Goal: Task Accomplishment & Management: Manage account settings

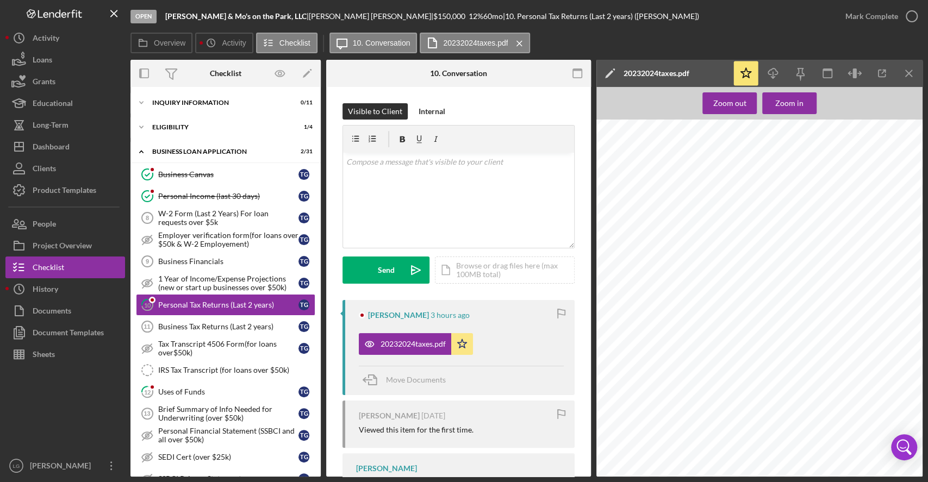
scroll to position [2650, 0]
click at [898, 10] on icon "button" at bounding box center [911, 16] width 27 height 27
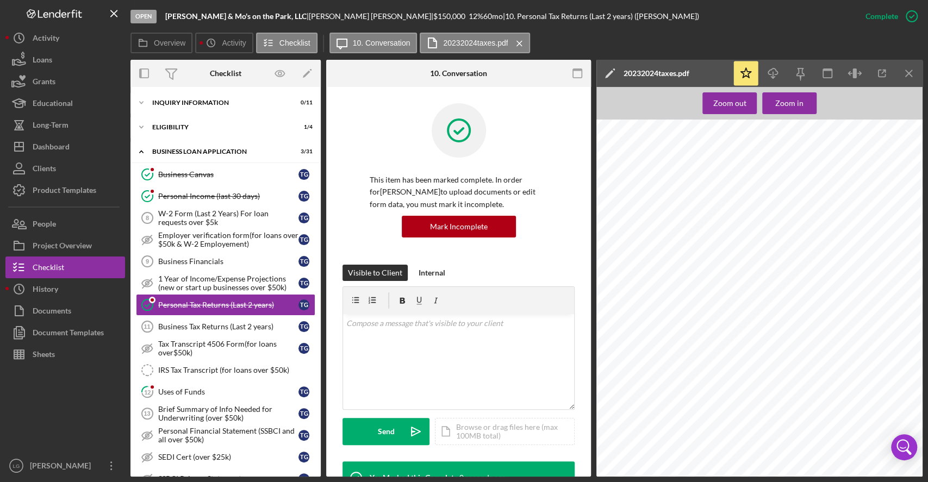
click at [0, 0] on icon "button" at bounding box center [0, 0] width 0 height 0
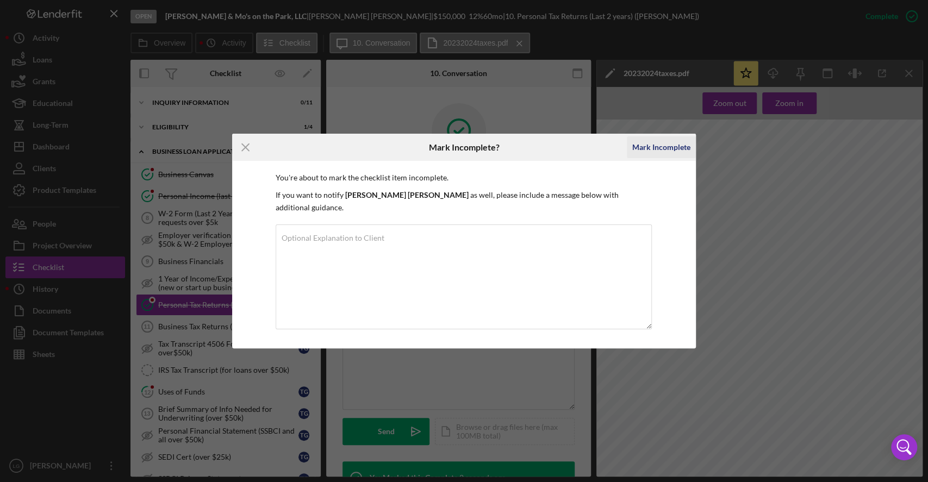
click at [669, 148] on div "Mark Incomplete" at bounding box center [661, 147] width 58 height 22
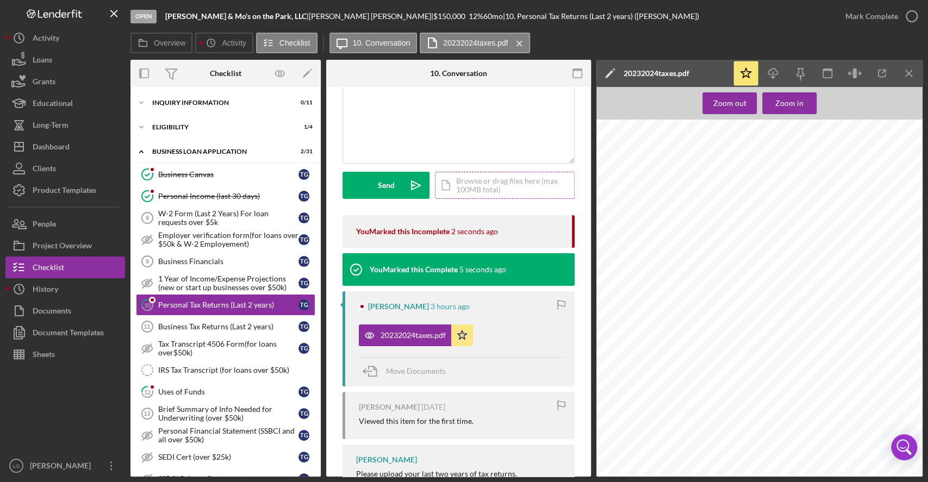
scroll to position [128, 0]
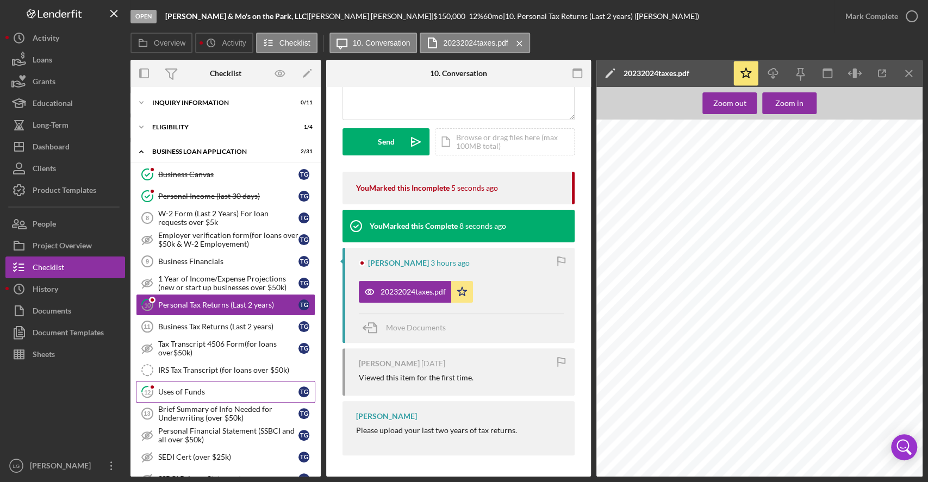
click at [199, 388] on div "Uses of Funds" at bounding box center [228, 392] width 140 height 9
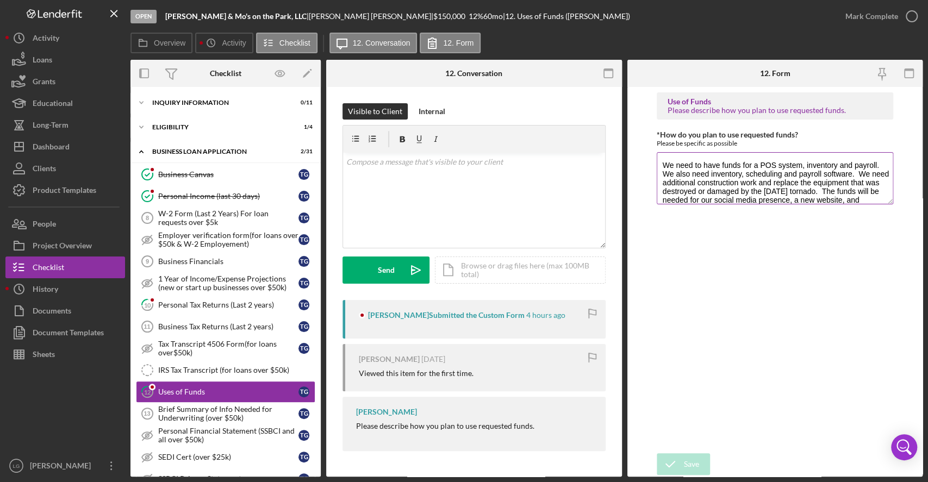
scroll to position [52, 0]
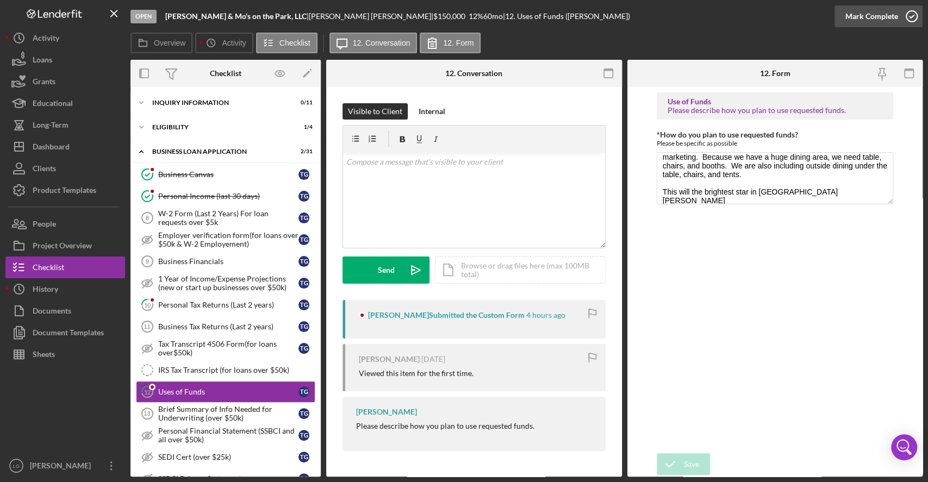
click at [890, 26] on div "Mark Complete" at bounding box center [872, 16] width 53 height 22
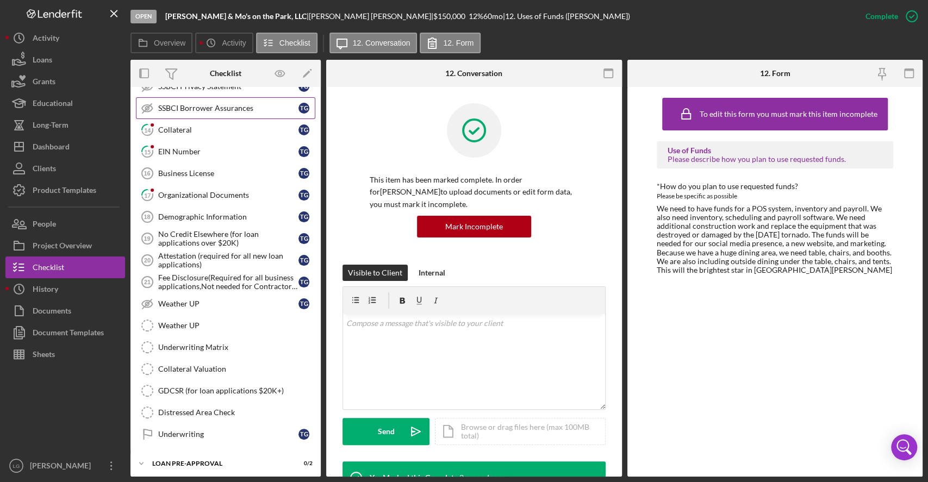
scroll to position [396, 0]
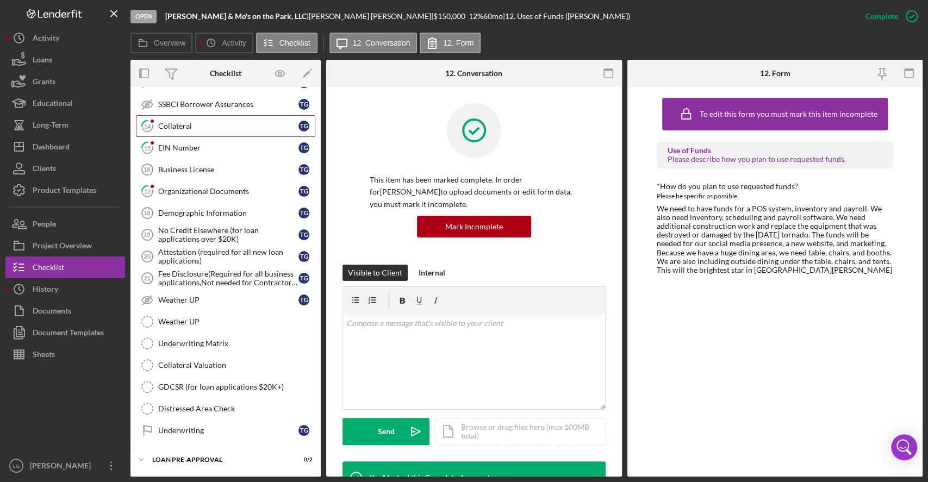
click at [225, 126] on div "Collateral" at bounding box center [228, 126] width 140 height 9
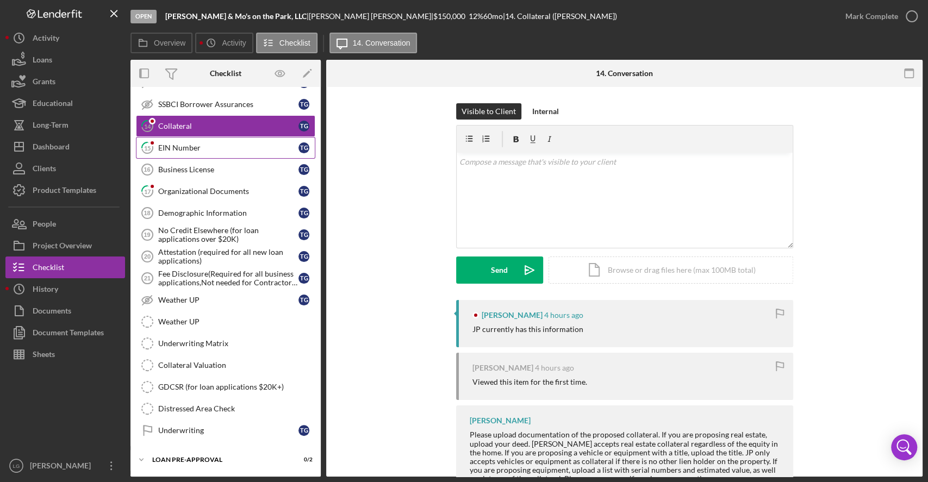
click at [226, 139] on link "15 EIN Number T G" at bounding box center [225, 148] width 179 height 22
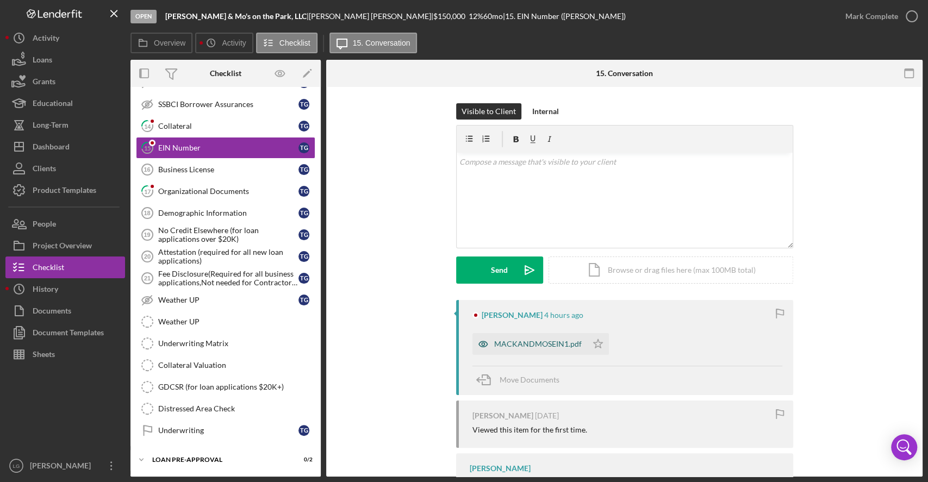
click at [499, 334] on div "MACKANDMOSEIN1.pdf" at bounding box center [530, 344] width 115 height 22
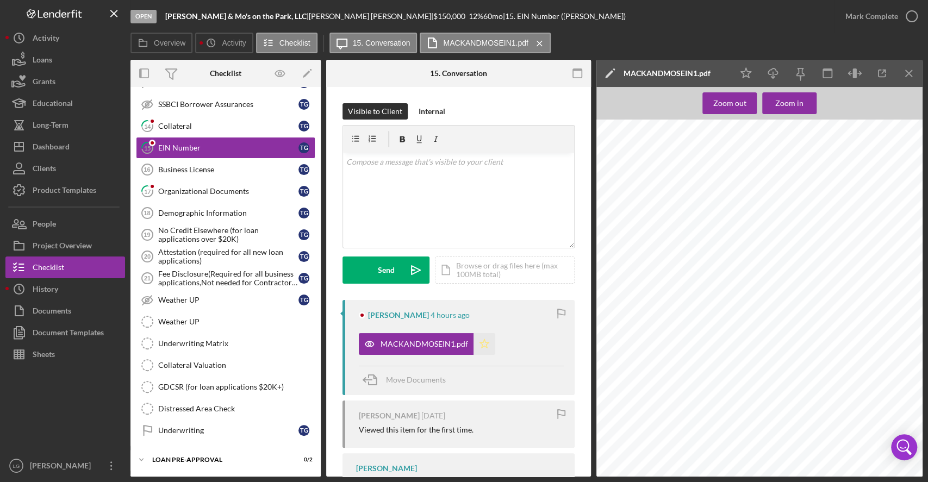
click at [488, 349] on icon "Icon/Star" at bounding box center [485, 344] width 22 height 22
click at [880, 15] on div "Mark Complete" at bounding box center [872, 16] width 53 height 22
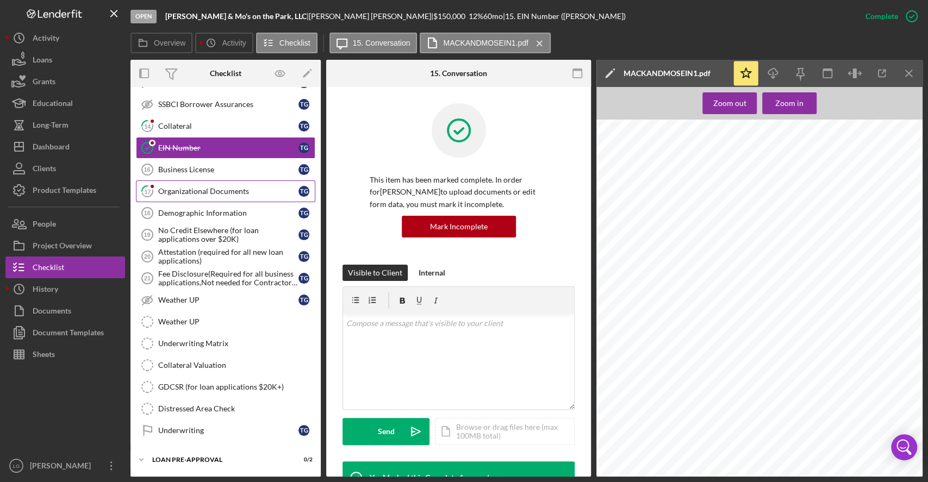
click at [227, 194] on link "17 Organizational Documents T G" at bounding box center [225, 192] width 179 height 22
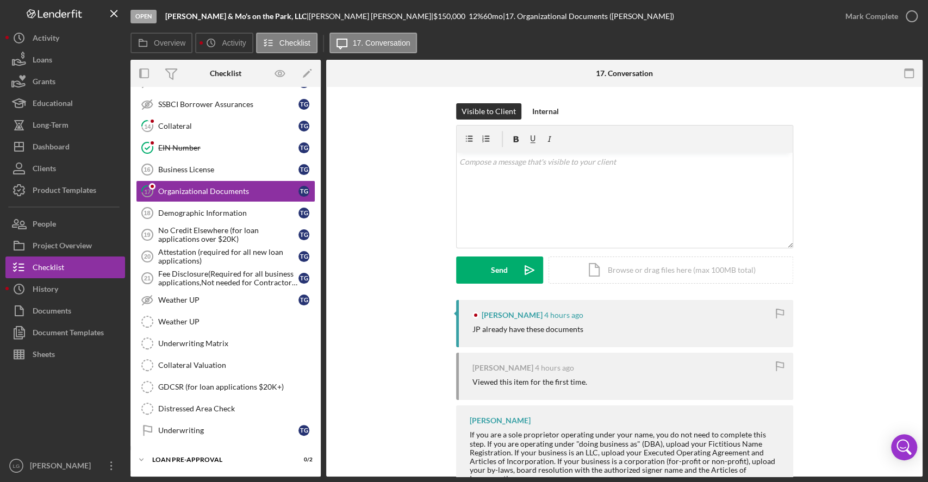
scroll to position [41, 0]
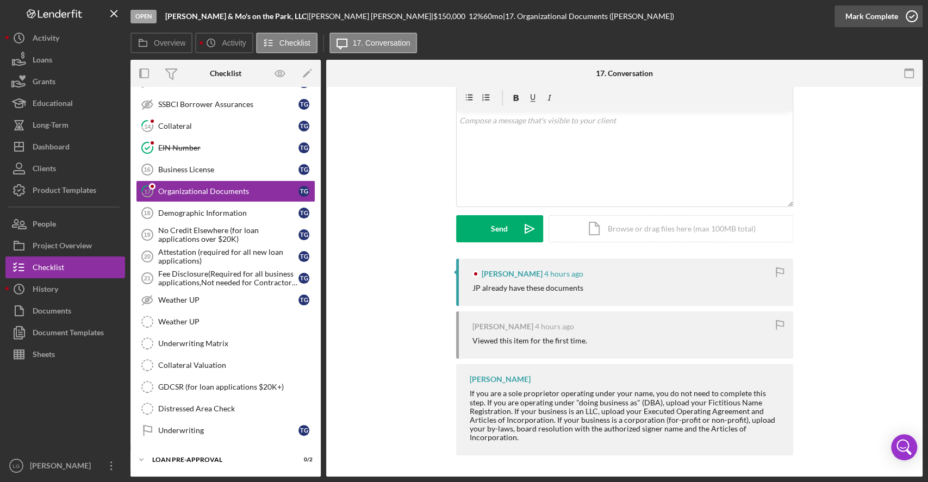
click at [917, 19] on icon "button" at bounding box center [911, 16] width 27 height 27
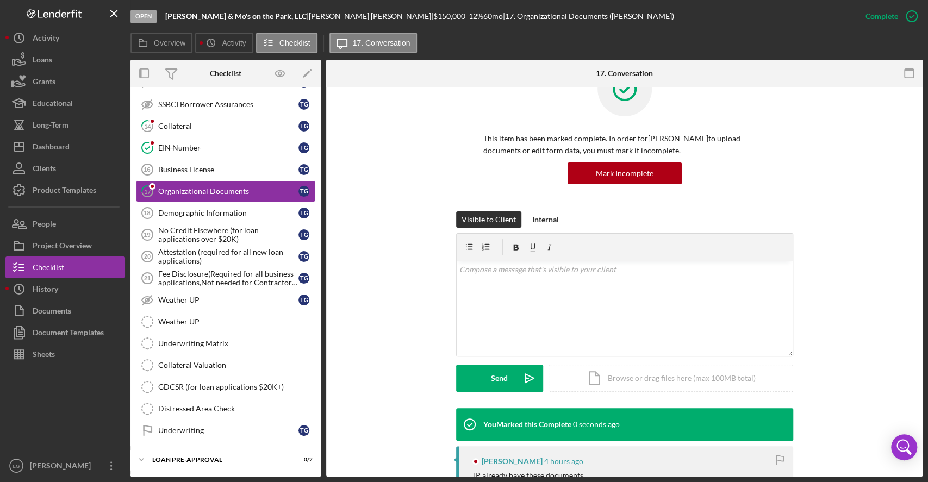
scroll to position [191, 0]
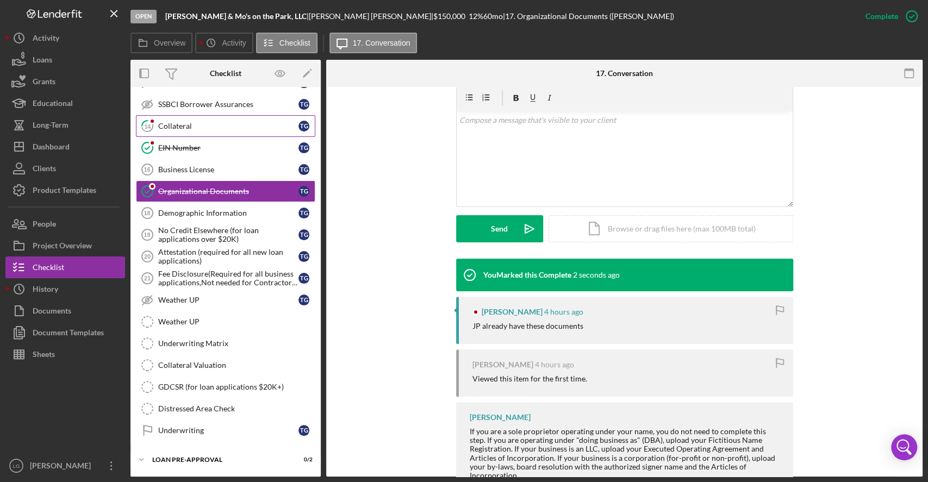
click at [242, 116] on link "14 Collateral T G" at bounding box center [225, 126] width 179 height 22
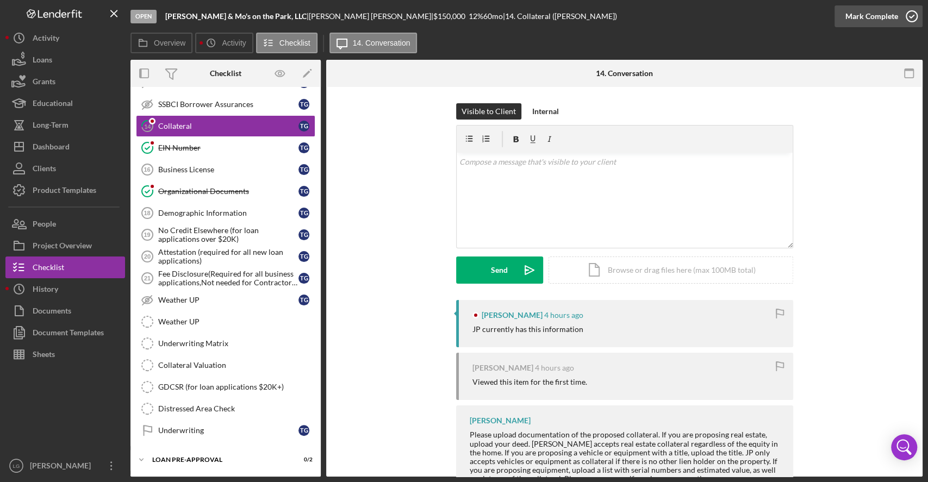
click at [892, 19] on div "Mark Complete" at bounding box center [872, 16] width 53 height 22
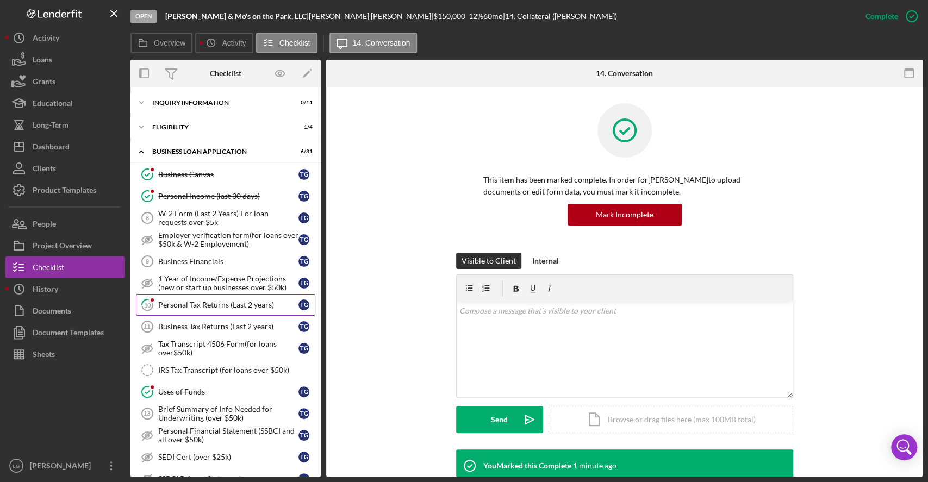
click at [254, 302] on div "Personal Tax Returns (Last 2 years)" at bounding box center [228, 305] width 140 height 9
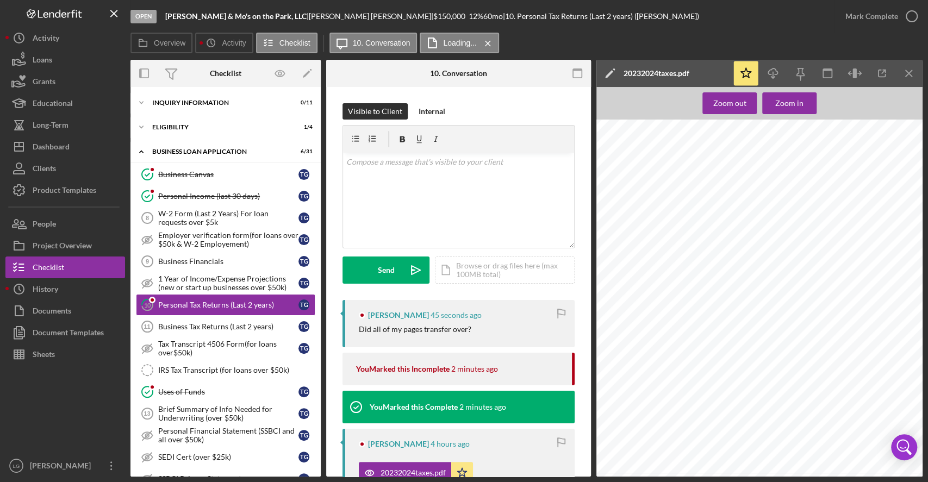
scroll to position [4240, 0]
click at [908, 9] on icon "button" at bounding box center [911, 16] width 27 height 27
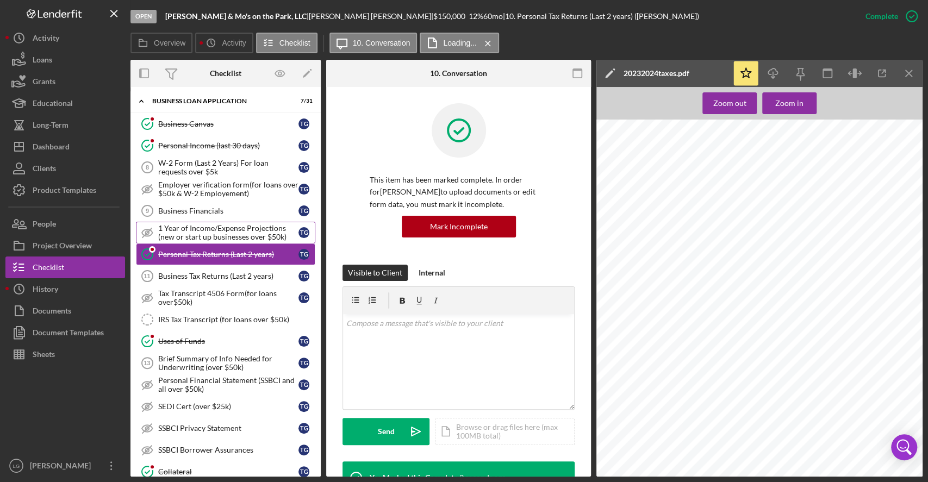
scroll to position [21, 0]
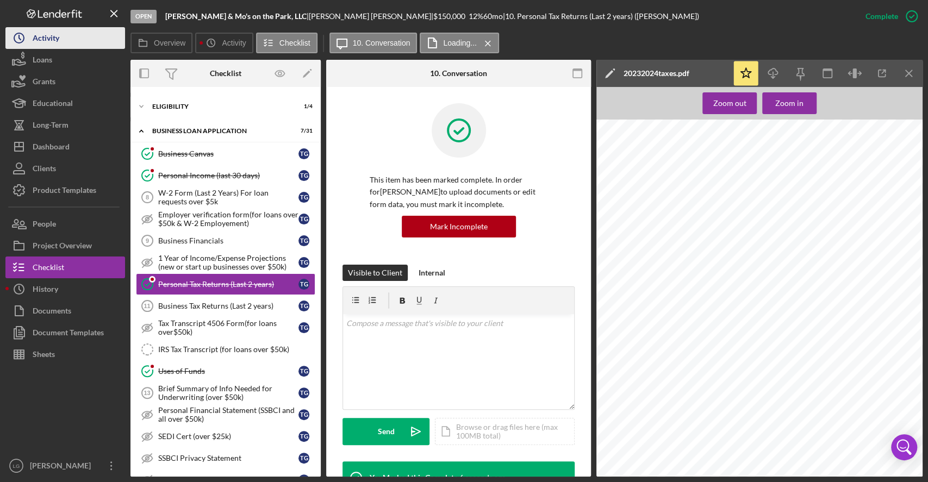
click at [91, 45] on button "Icon/History Activity" at bounding box center [65, 38] width 120 height 22
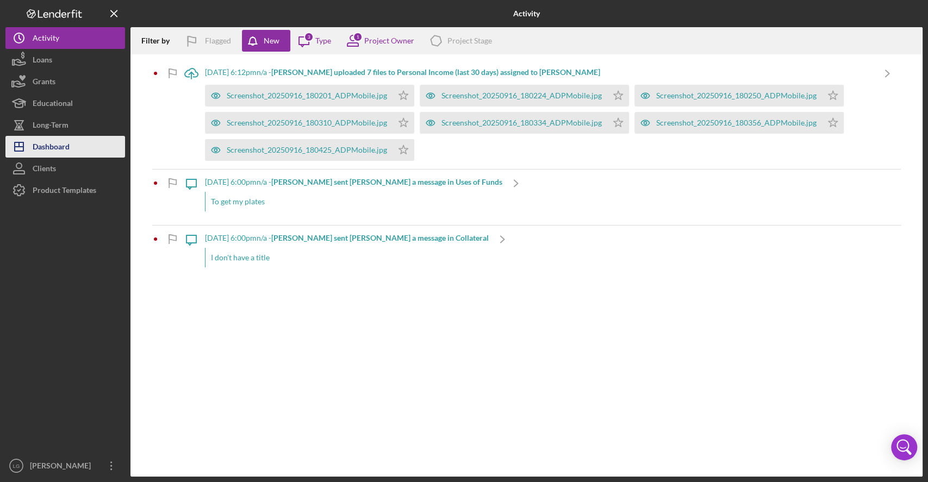
click at [61, 156] on div "Dashboard" at bounding box center [51, 148] width 37 height 24
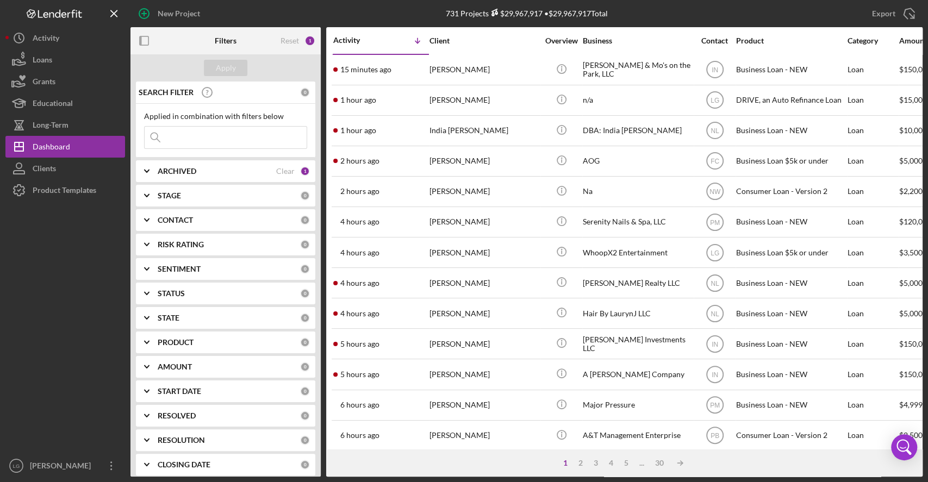
click at [231, 19] on div "New Project" at bounding box center [263, 13] width 264 height 27
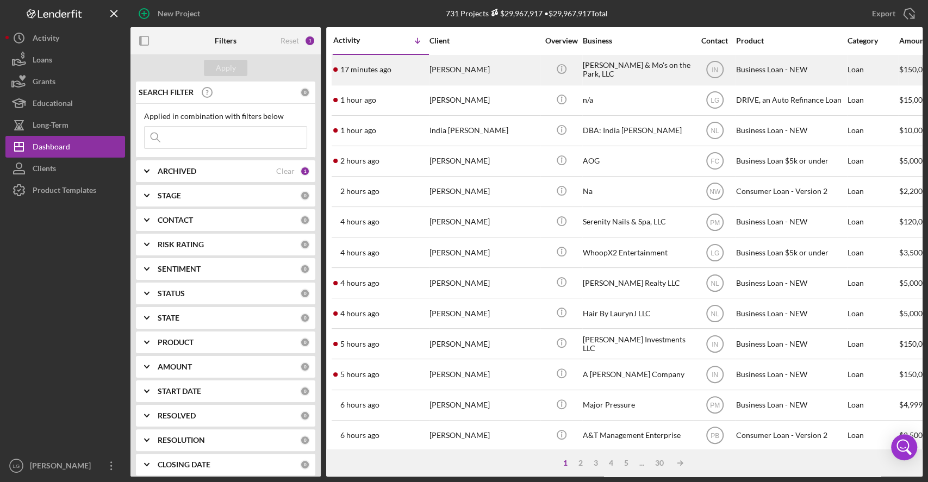
click at [359, 58] on div "17 minutes ago [PERSON_NAME]" at bounding box center [380, 69] width 95 height 29
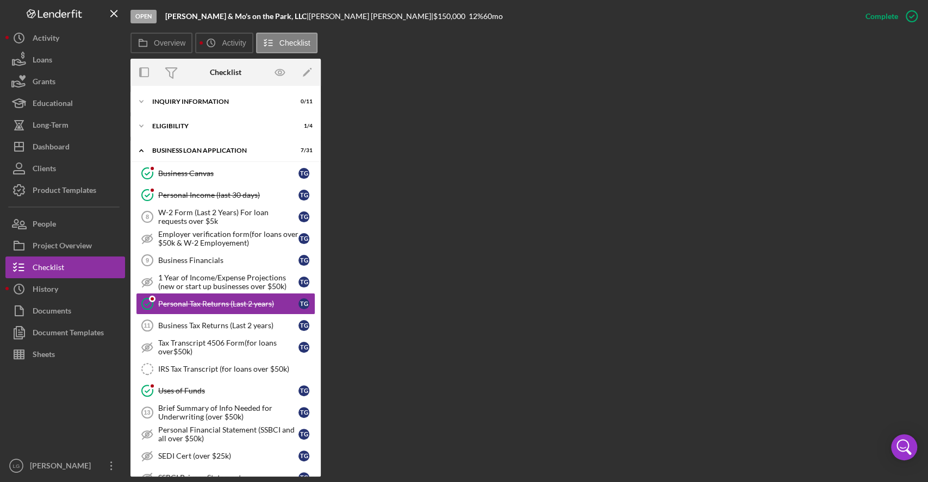
scroll to position [22, 0]
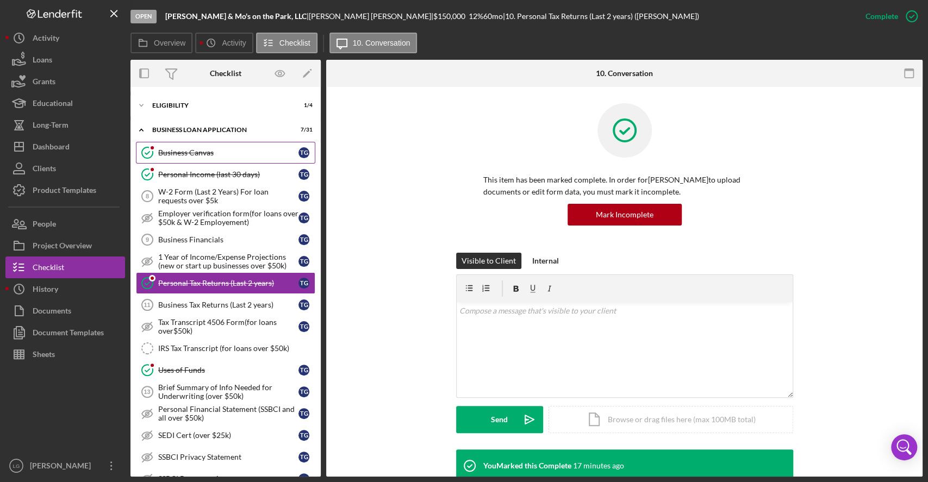
click at [220, 153] on div "Business Canvas" at bounding box center [228, 152] width 140 height 9
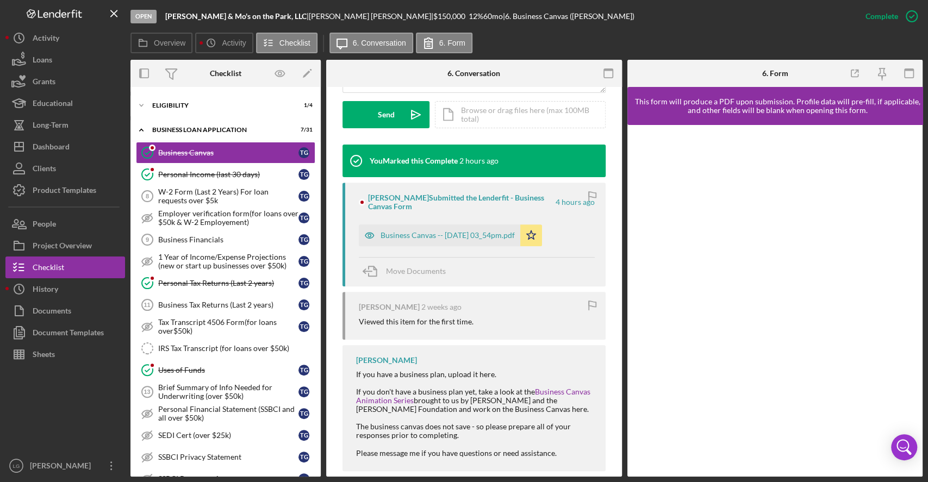
scroll to position [318, 0]
